Goal: Task Accomplishment & Management: Use online tool/utility

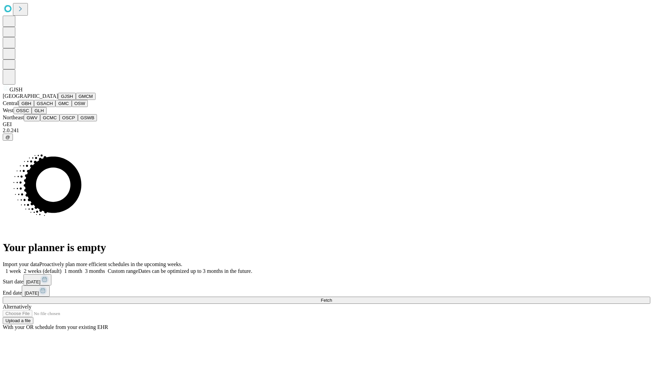
click at [58, 100] on button "GJSH" at bounding box center [67, 96] width 18 height 7
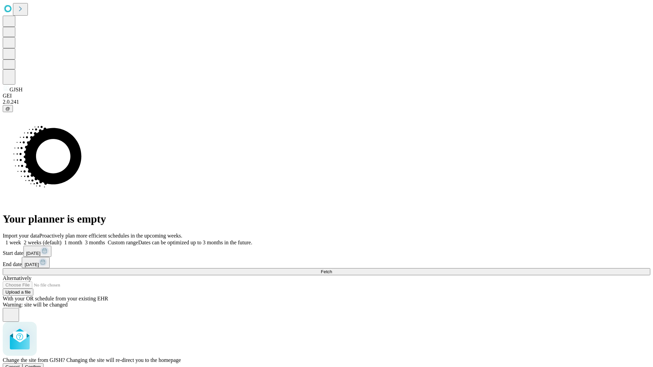
click at [41, 364] on span "Confirm" at bounding box center [33, 366] width 16 height 5
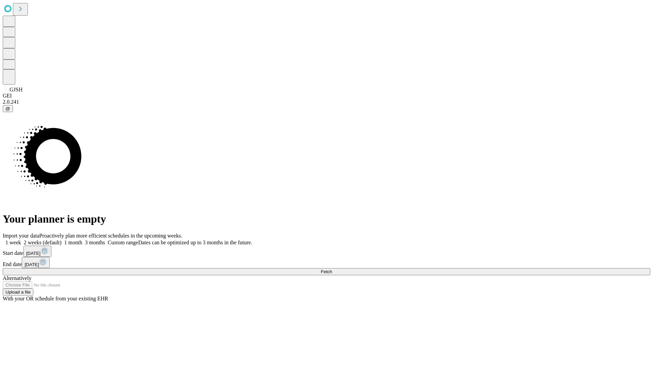
click at [62, 240] on label "2 weeks (default)" at bounding box center [41, 243] width 40 height 6
click at [332, 269] on span "Fetch" at bounding box center [325, 271] width 11 height 5
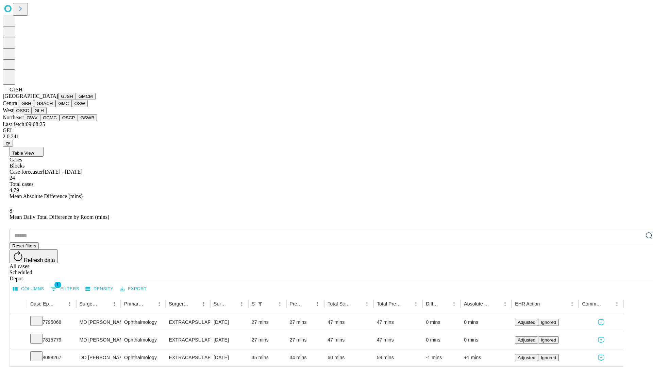
click at [76, 100] on button "GMCM" at bounding box center [86, 96] width 20 height 7
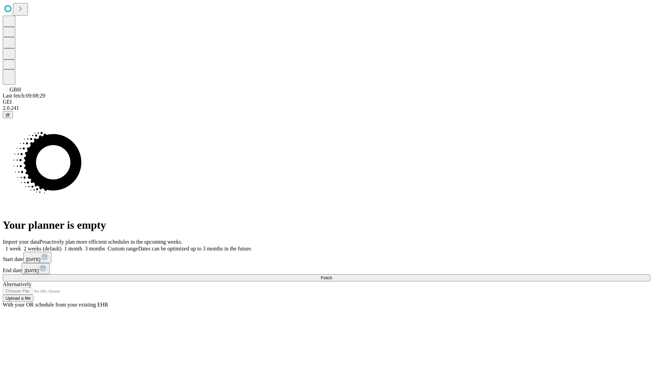
click at [332, 275] on span "Fetch" at bounding box center [325, 277] width 11 height 5
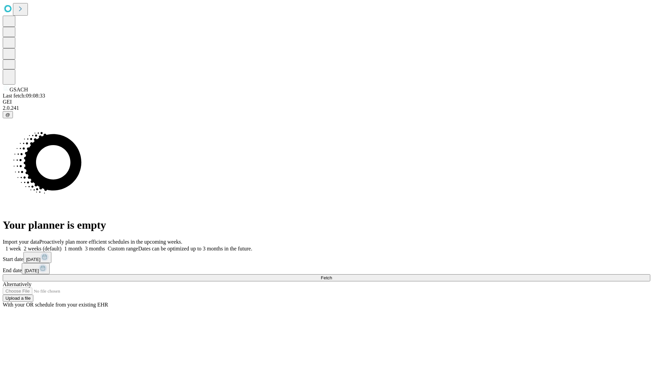
click at [332, 275] on span "Fetch" at bounding box center [325, 277] width 11 height 5
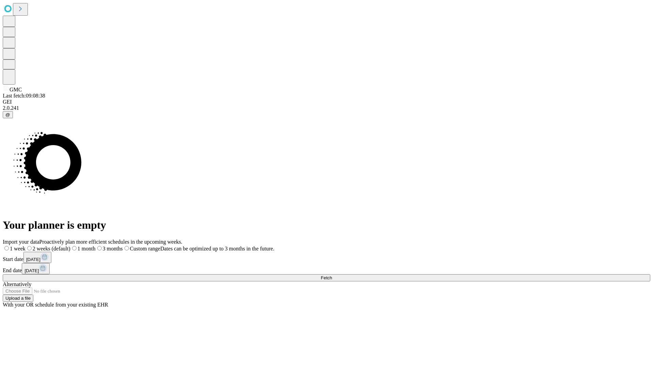
click at [70, 246] on label "2 weeks (default)" at bounding box center [47, 249] width 45 height 6
click at [332, 275] on span "Fetch" at bounding box center [325, 277] width 11 height 5
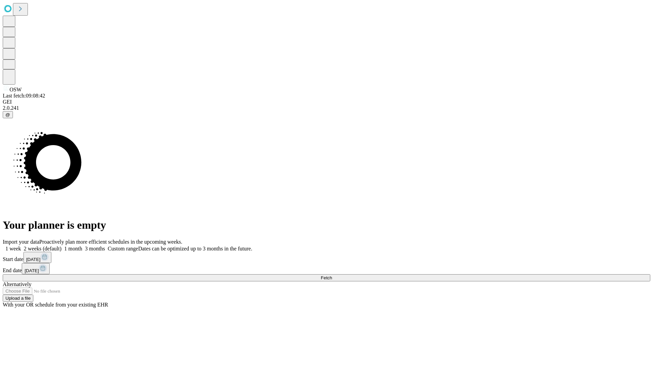
click at [62, 246] on label "2 weeks (default)" at bounding box center [41, 249] width 40 height 6
click at [332, 275] on span "Fetch" at bounding box center [325, 277] width 11 height 5
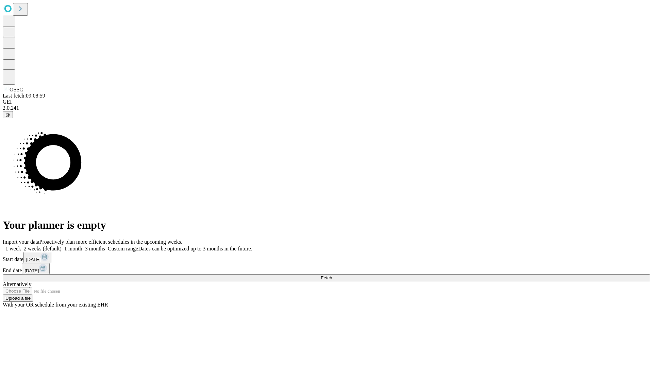
click at [62, 246] on label "2 weeks (default)" at bounding box center [41, 249] width 40 height 6
click at [332, 275] on span "Fetch" at bounding box center [325, 277] width 11 height 5
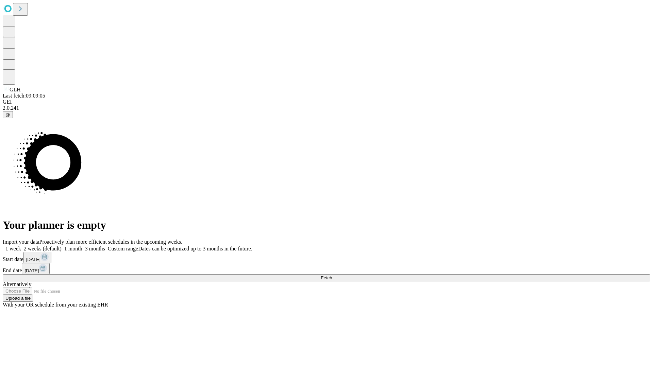
click at [332, 275] on span "Fetch" at bounding box center [325, 277] width 11 height 5
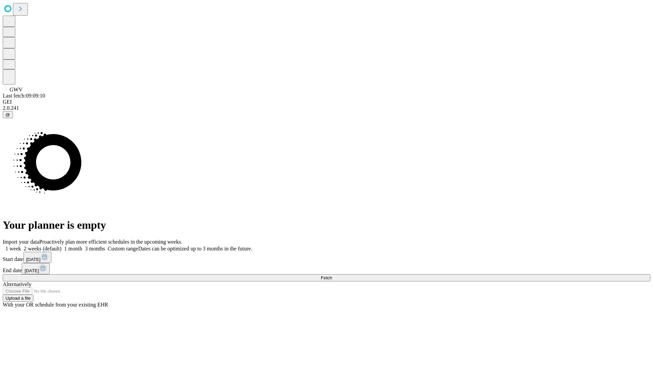
click at [62, 246] on label "2 weeks (default)" at bounding box center [41, 249] width 40 height 6
click at [332, 275] on span "Fetch" at bounding box center [325, 277] width 11 height 5
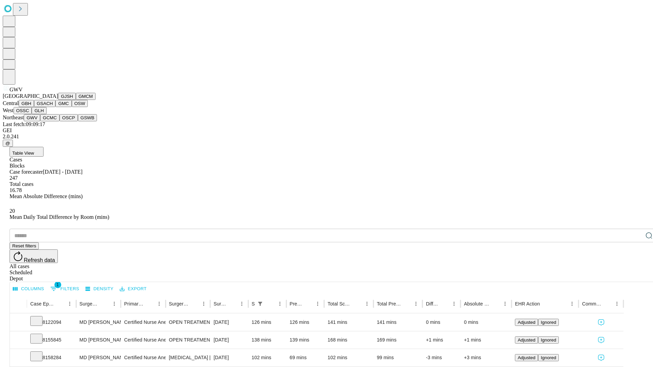
click at [53, 121] on button "GCMC" at bounding box center [49, 117] width 19 height 7
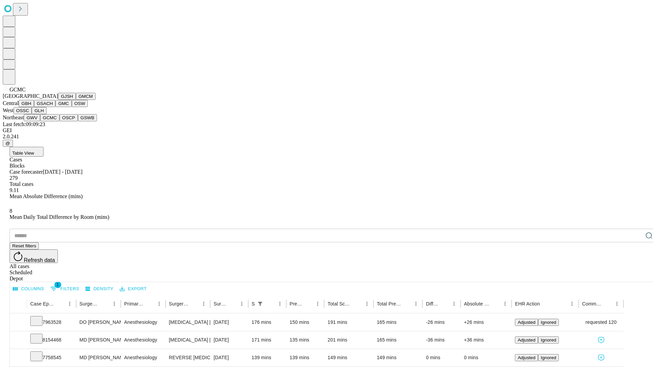
click at [59, 121] on button "OSCP" at bounding box center [68, 117] width 18 height 7
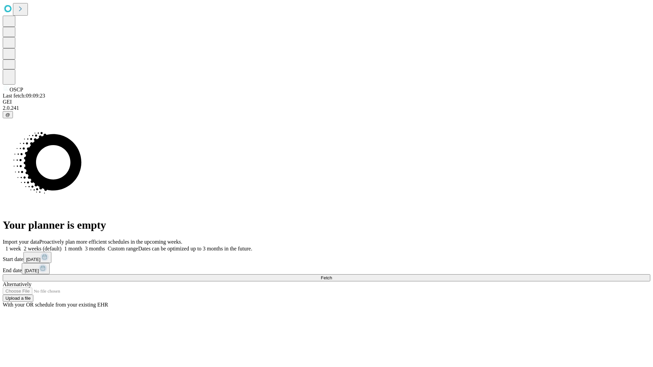
click at [62, 246] on label "2 weeks (default)" at bounding box center [41, 249] width 40 height 6
click at [332, 275] on span "Fetch" at bounding box center [325, 277] width 11 height 5
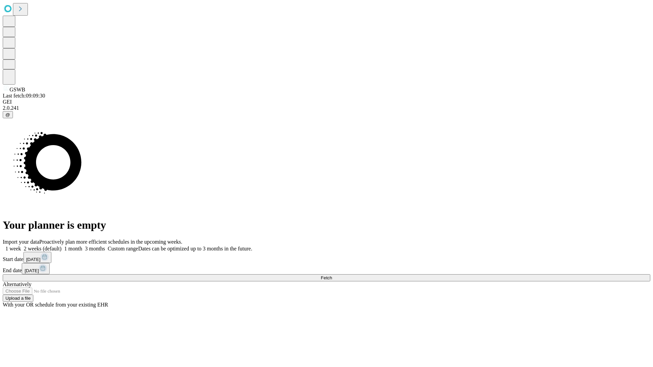
click at [62, 246] on label "2 weeks (default)" at bounding box center [41, 249] width 40 height 6
click at [332, 275] on span "Fetch" at bounding box center [325, 277] width 11 height 5
